Goal: Find specific page/section: Find specific page/section

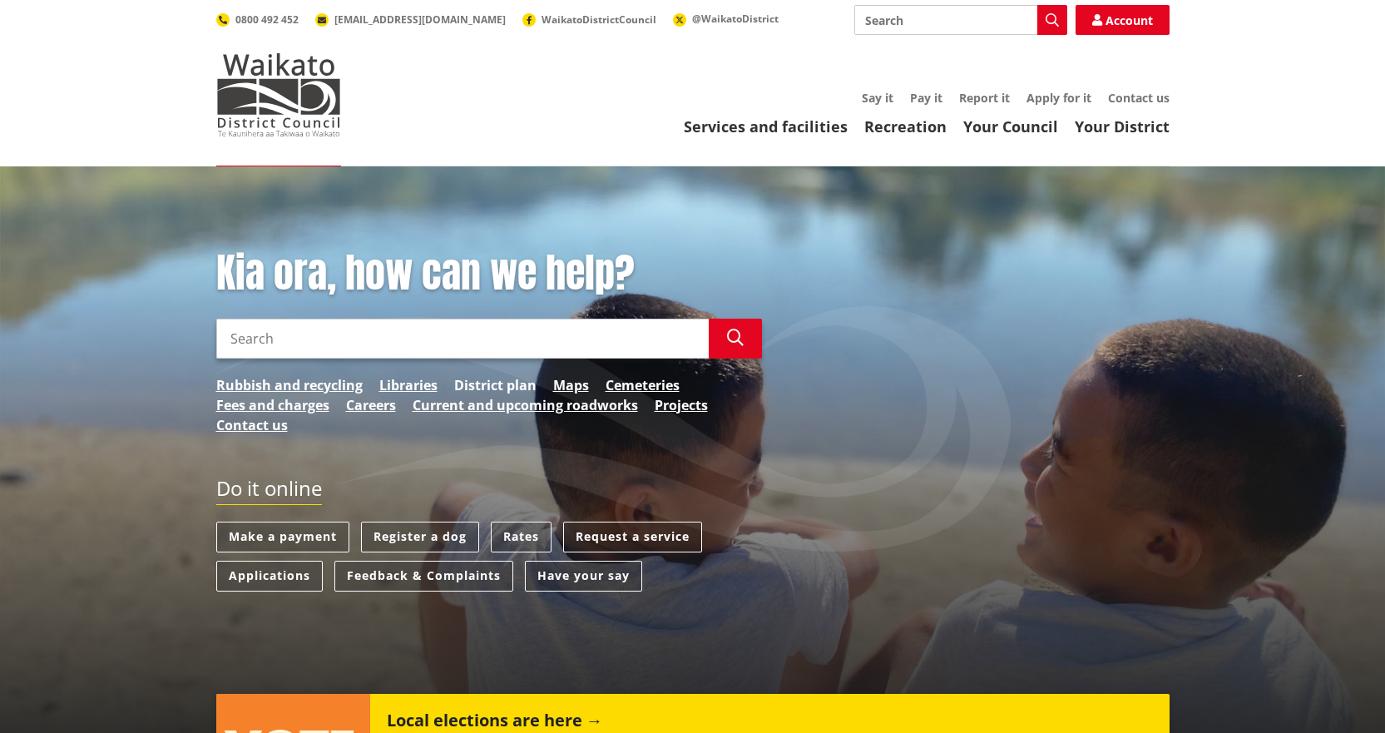
click at [480, 383] on link "District plan" at bounding box center [495, 385] width 82 height 20
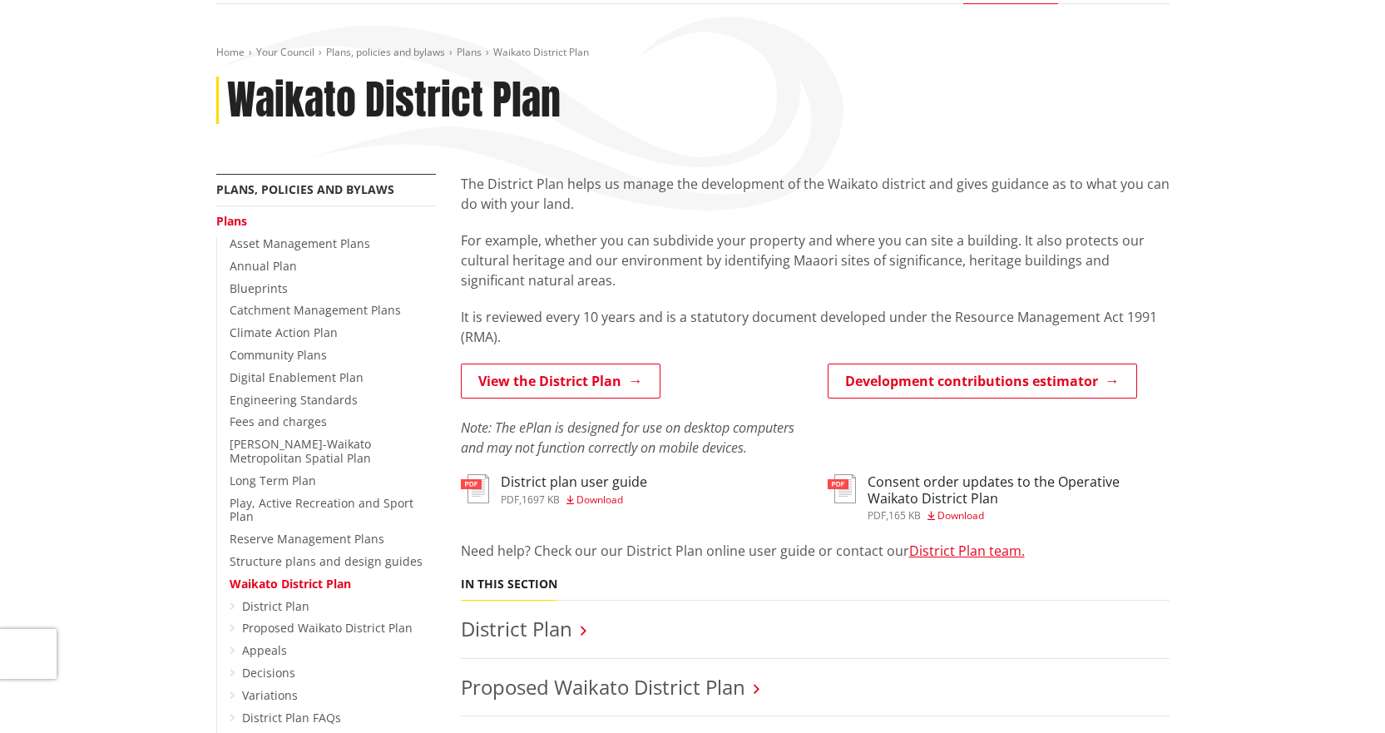
scroll to position [166, 0]
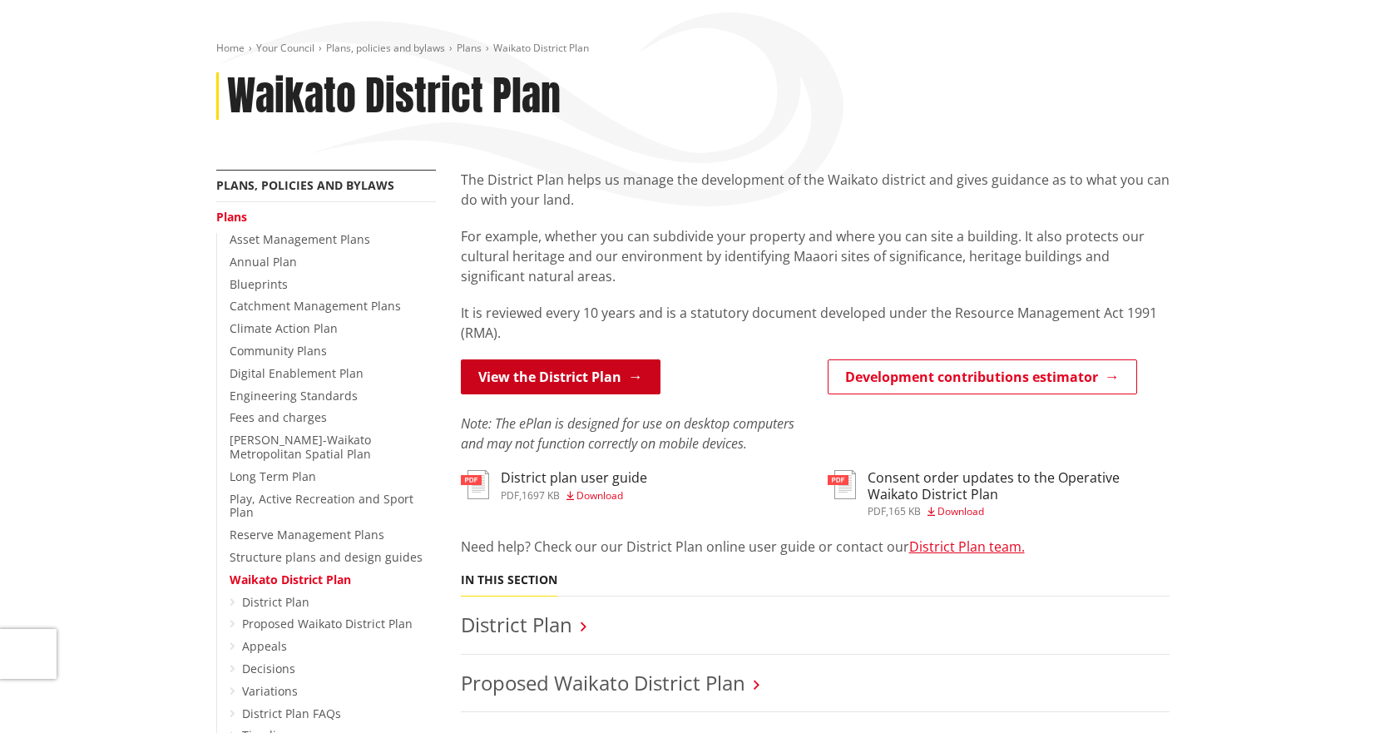
click at [569, 371] on link "View the District Plan" at bounding box center [561, 376] width 200 height 35
